Goal: Find contact information

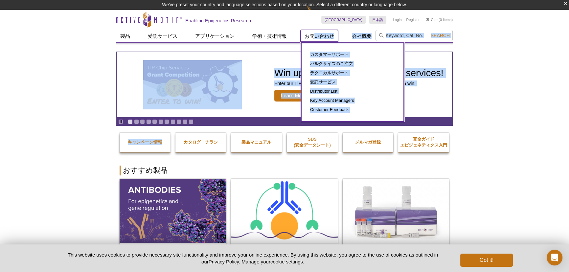
click at [328, 37] on link "お問い合わせ" at bounding box center [319, 36] width 37 height 12
click at [322, 74] on link "テクニカルサポート" at bounding box center [352, 72] width 89 height 9
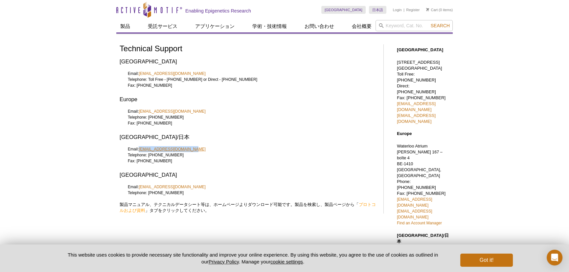
drag, startPoint x: 190, startPoint y: 147, endPoint x: 140, endPoint y: 151, distance: 50.7
click at [140, 151] on div "Email: [EMAIL_ADDRESS][DOMAIN_NAME] Telephone: [PHONE_NUMBER] Fax: [PHONE_NUMBE…" at bounding box center [248, 158] width 257 height 24
copy link "[EMAIL_ADDRESS][DOMAIN_NAME]"
